Goal: Task Accomplishment & Management: Manage account settings

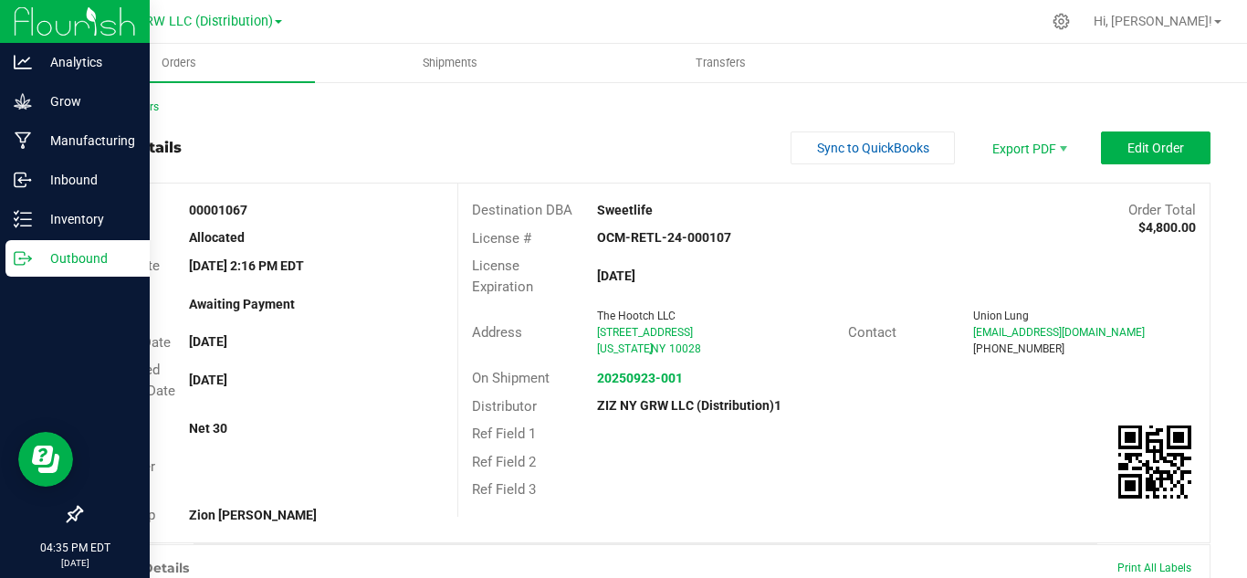
click at [32, 262] on p "Outbound" at bounding box center [87, 258] width 110 height 22
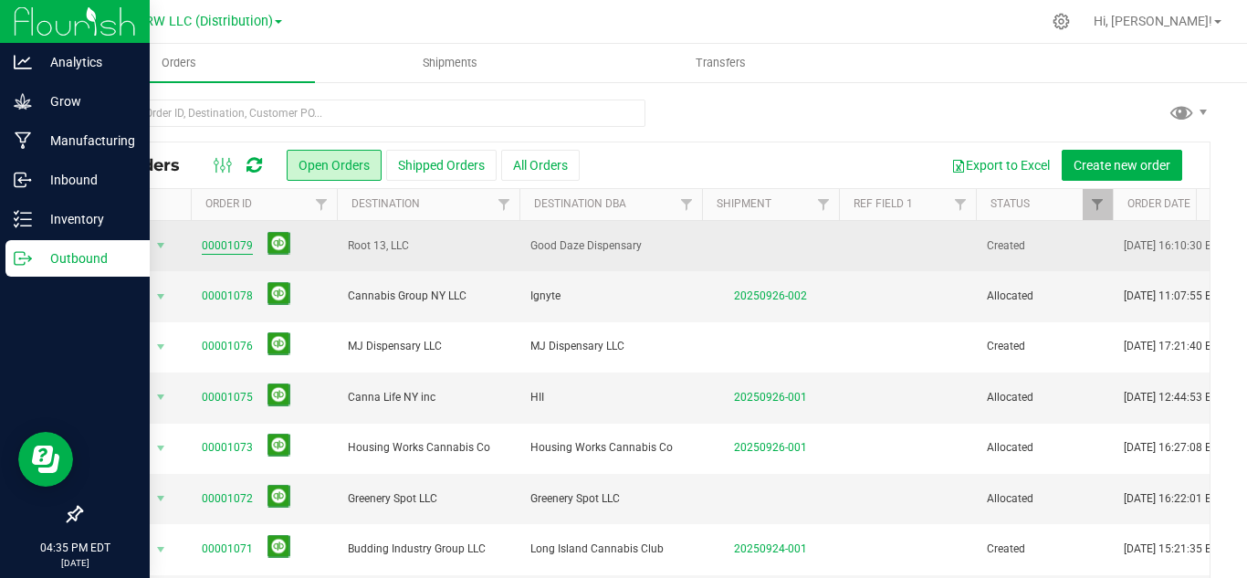
click at [224, 241] on link "00001079" at bounding box center [227, 245] width 51 height 17
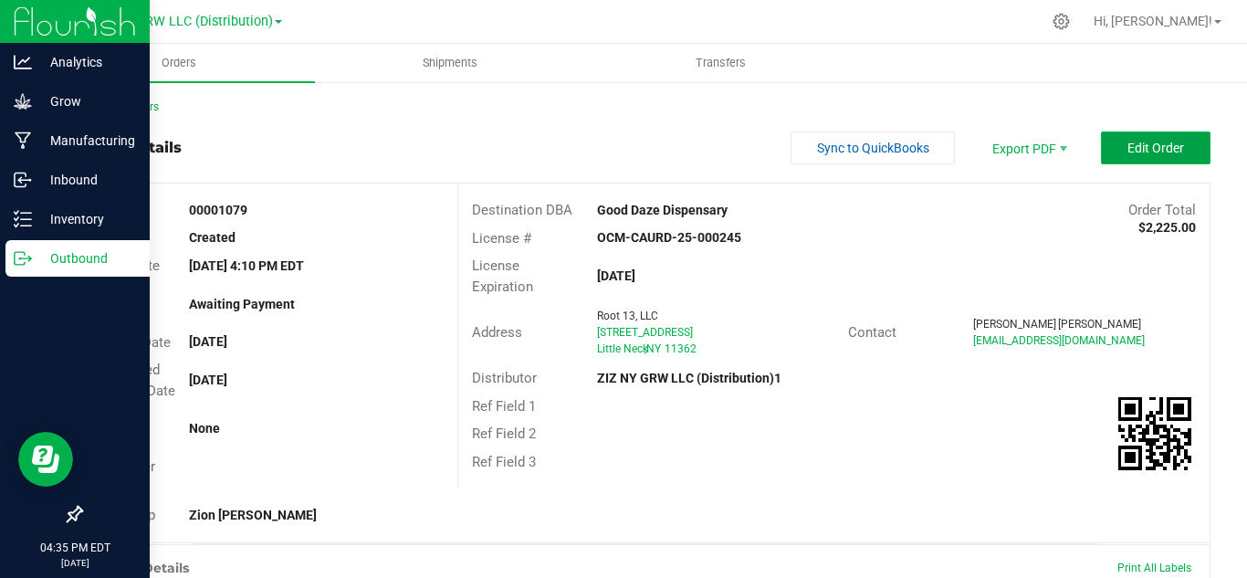
click at [1107, 135] on button "Edit Order" at bounding box center [1156, 148] width 110 height 33
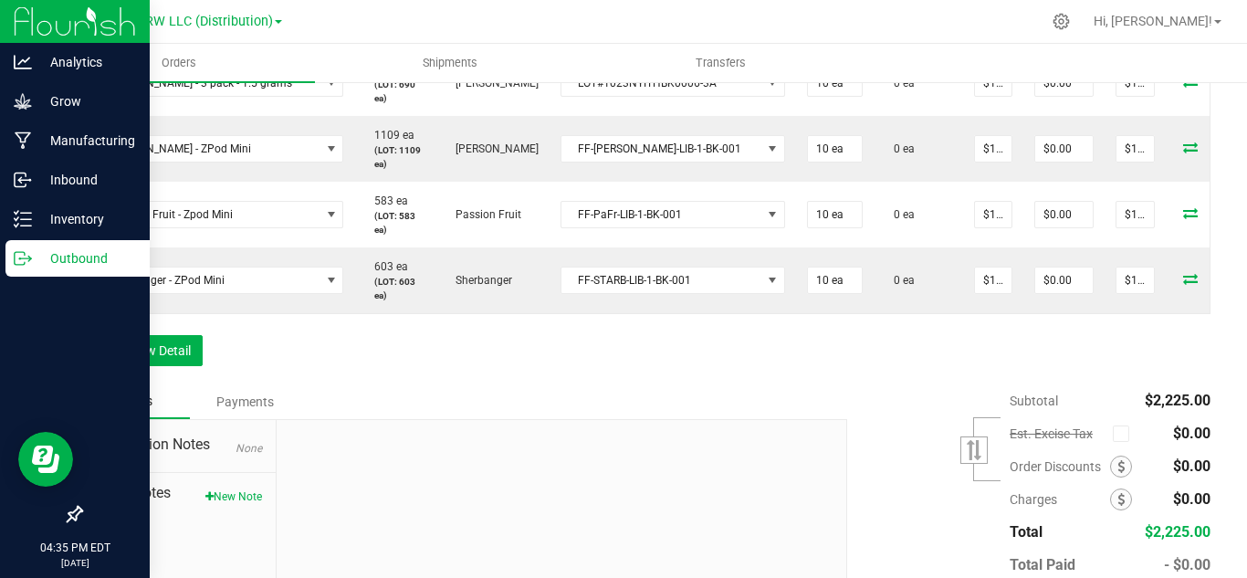
scroll to position [1218, 0]
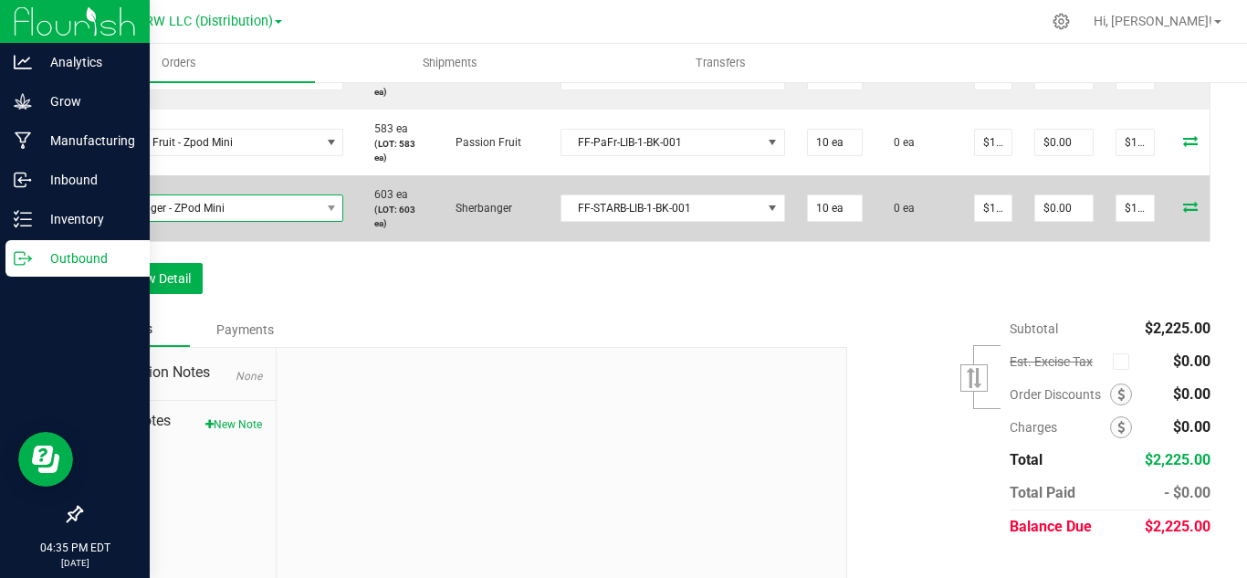
click at [306, 221] on span "Sherbanger - ZPod Mini" at bounding box center [207, 208] width 226 height 26
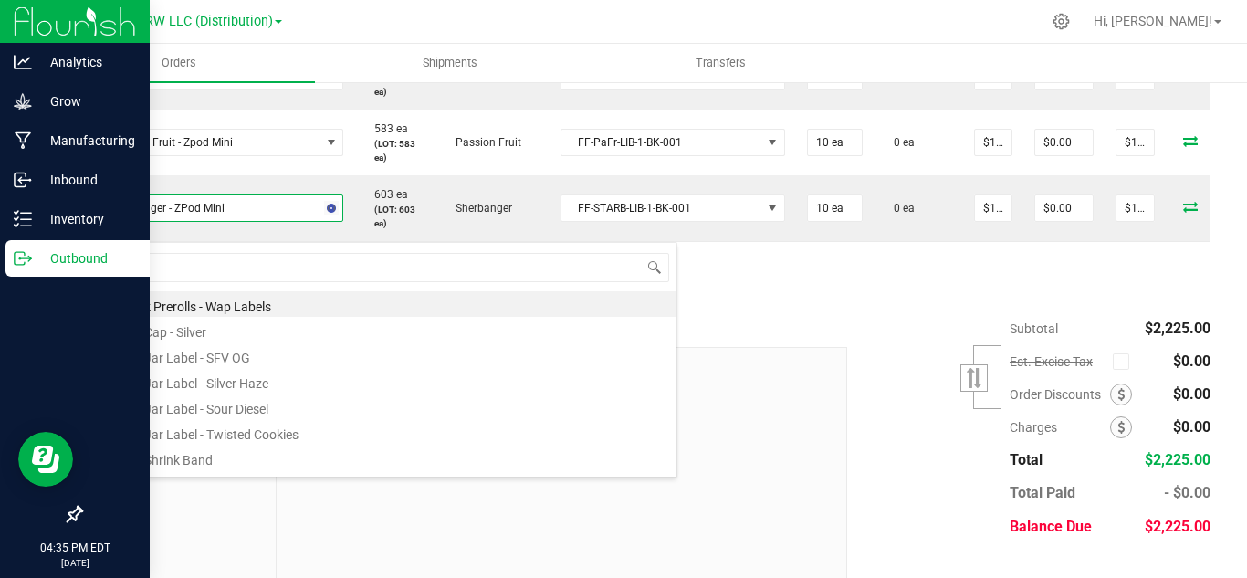
type input "straw"
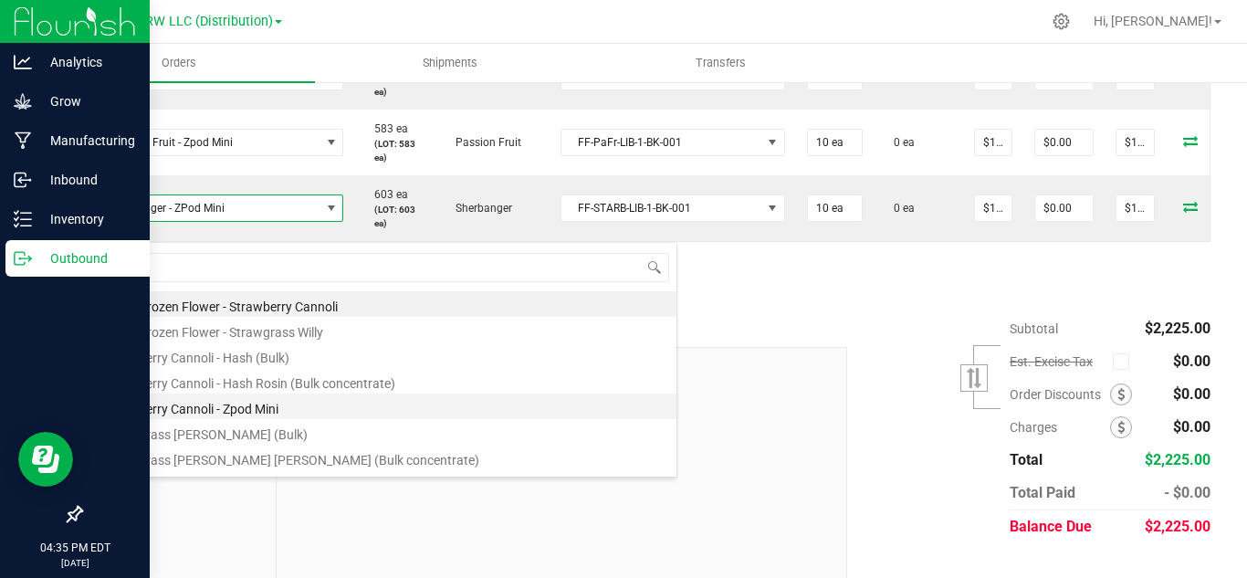
click at [279, 413] on li "Strawberry Cannoli - Zpod Mini" at bounding box center [385, 407] width 583 height 26
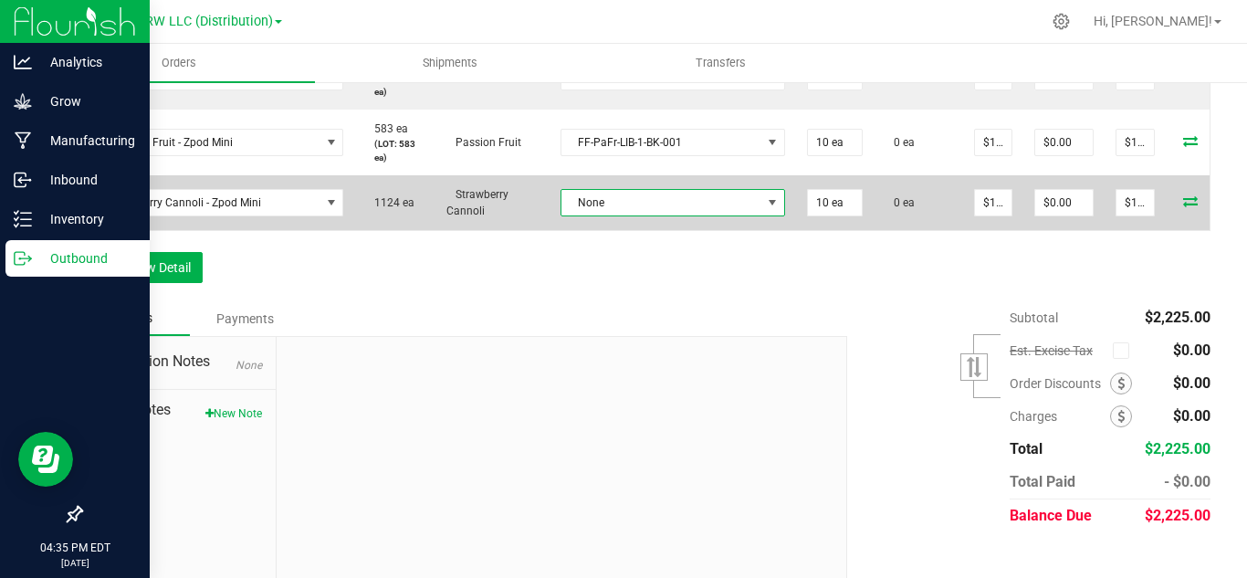
click at [707, 216] on span "None" at bounding box center [662, 203] width 200 height 26
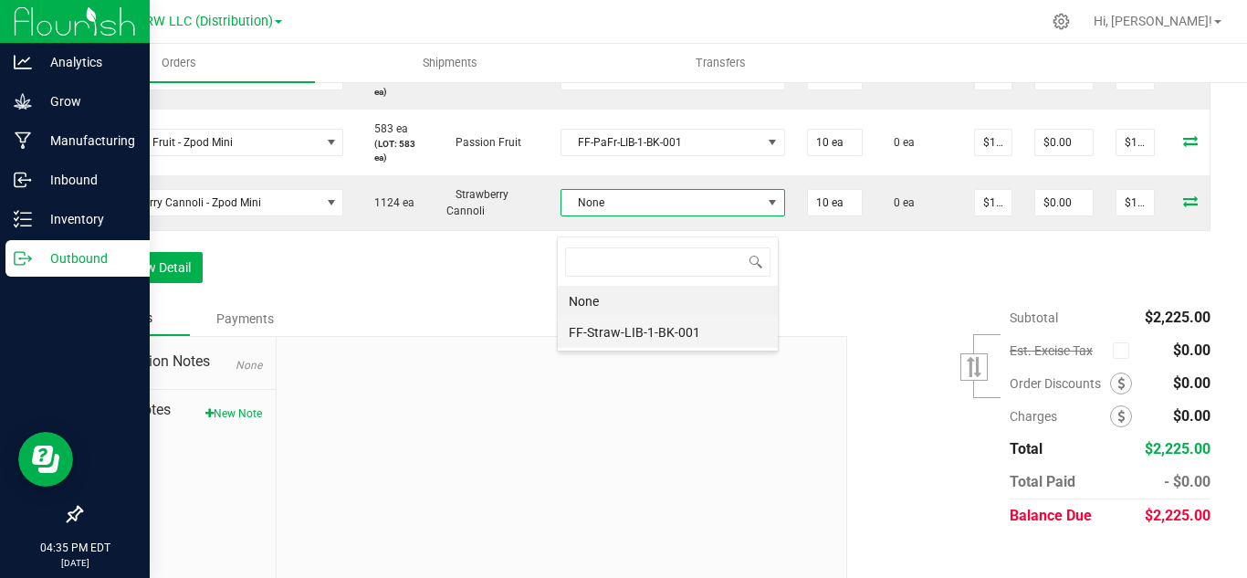
click at [687, 330] on li "FF-Straw-LIB-1-BK-001" at bounding box center [668, 332] width 220 height 31
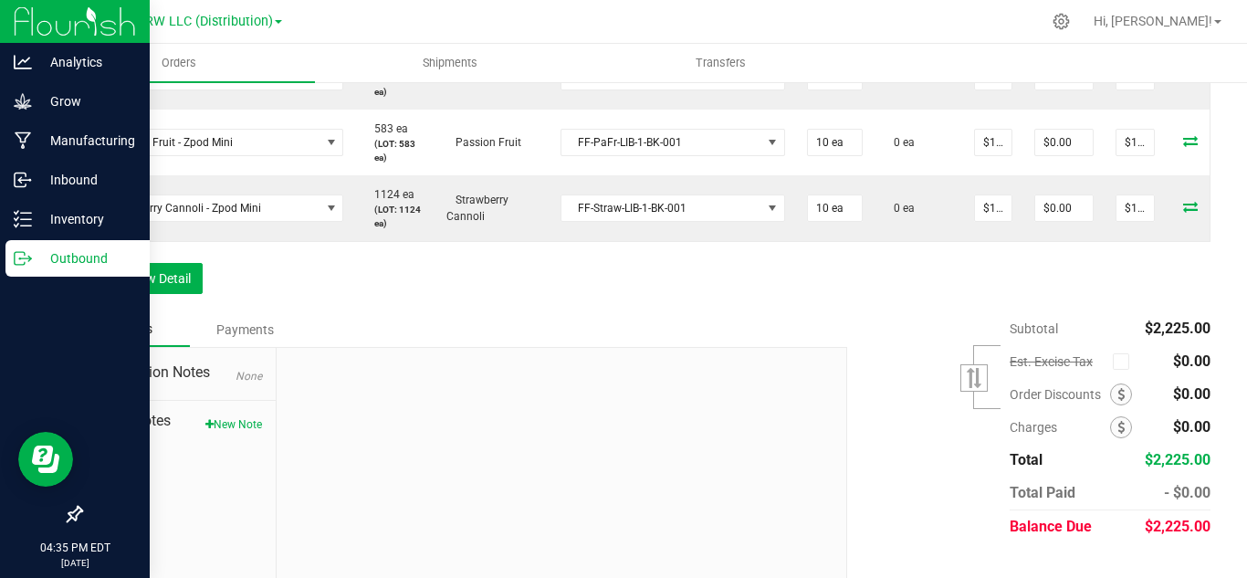
scroll to position [1169, 0]
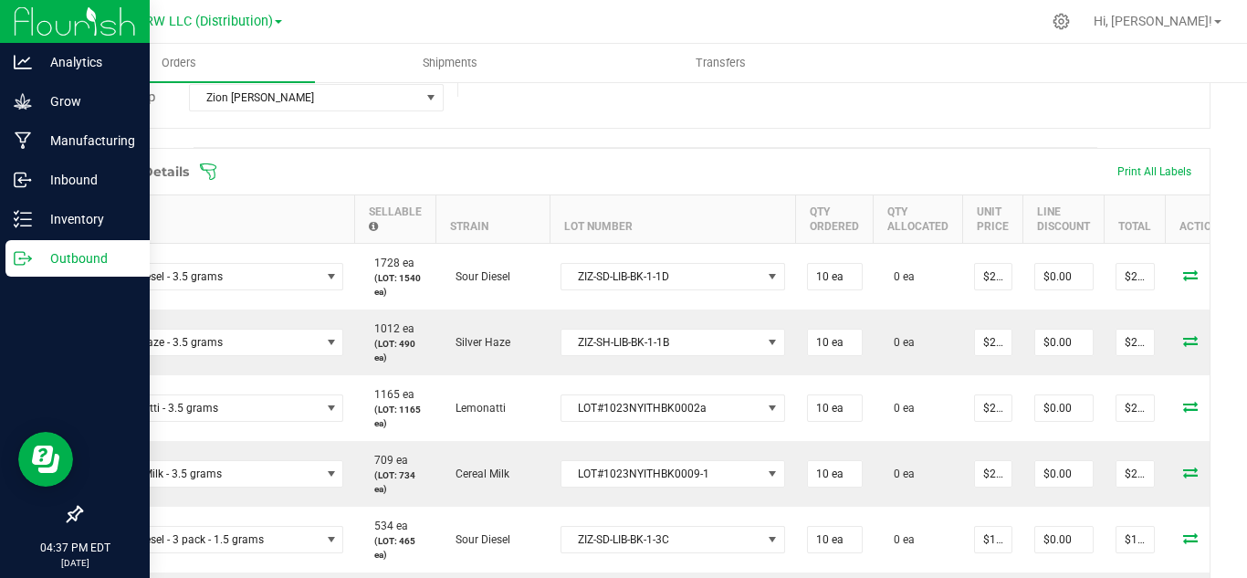
scroll to position [0, 0]
